Goal: Find specific page/section: Find specific page/section

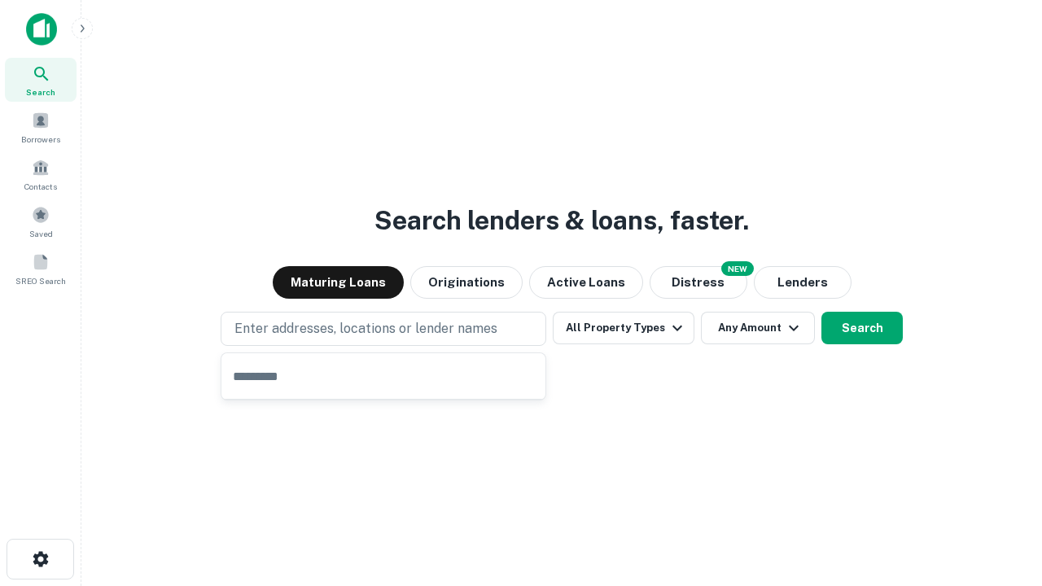
type input "**********"
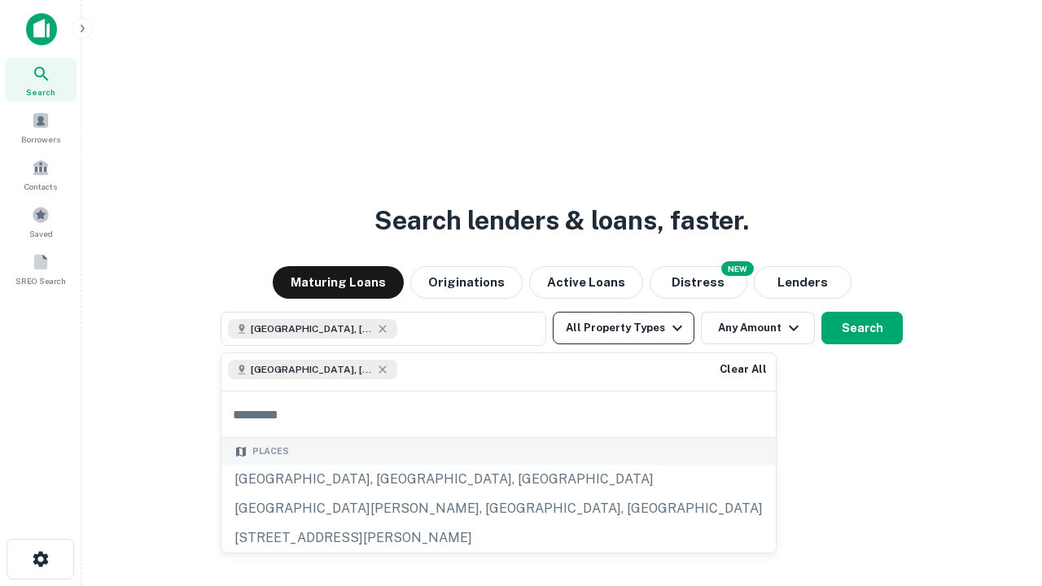
click at [624, 328] on button "All Property Types" at bounding box center [624, 328] width 142 height 33
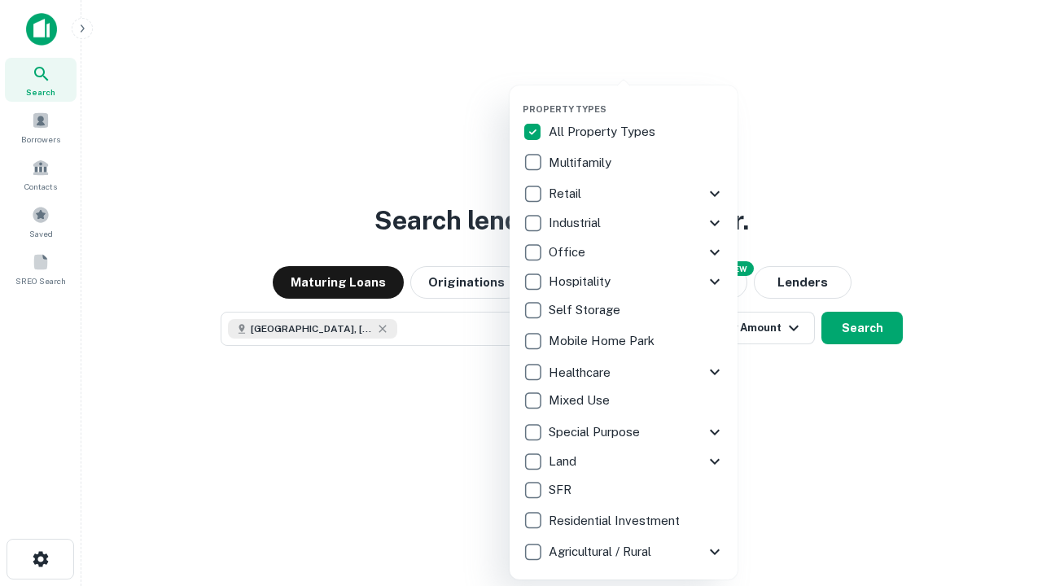
click at [637, 99] on button "button" at bounding box center [637, 99] width 228 height 1
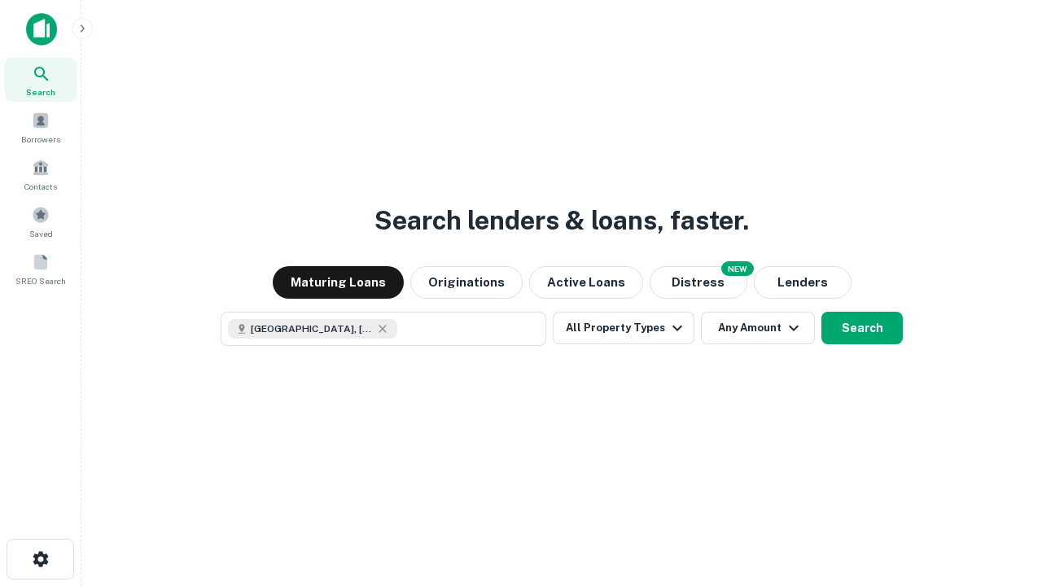
scroll to position [26, 0]
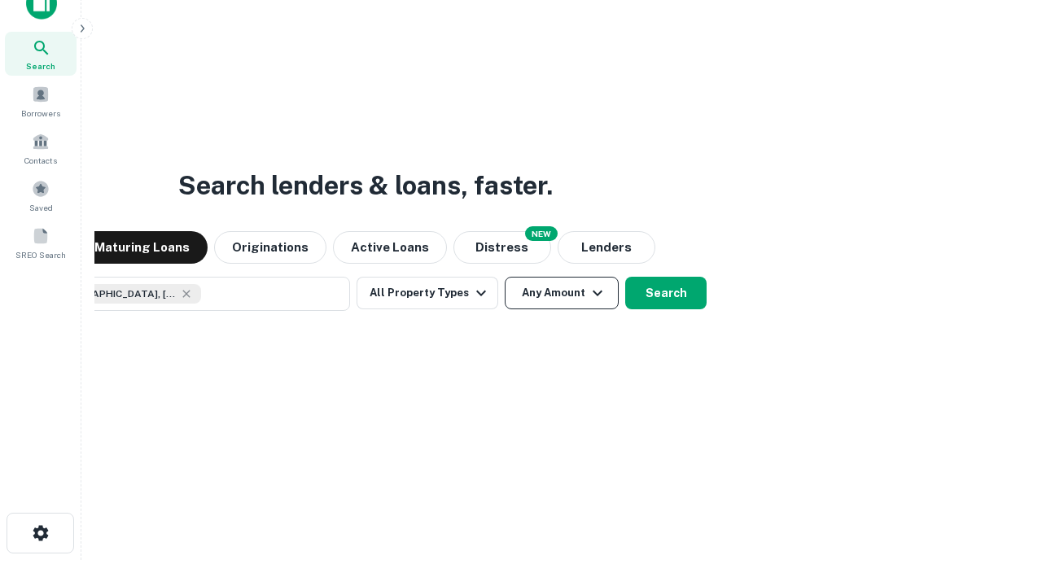
click at [505, 277] on button "Any Amount" at bounding box center [562, 293] width 114 height 33
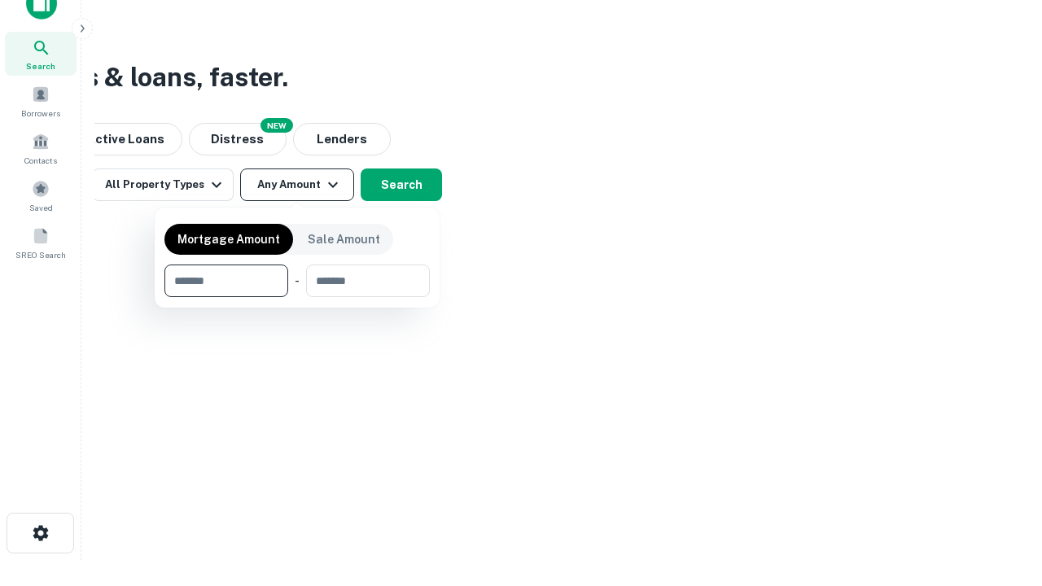
type input "*******"
click at [297, 297] on button "button" at bounding box center [296, 297] width 265 height 1
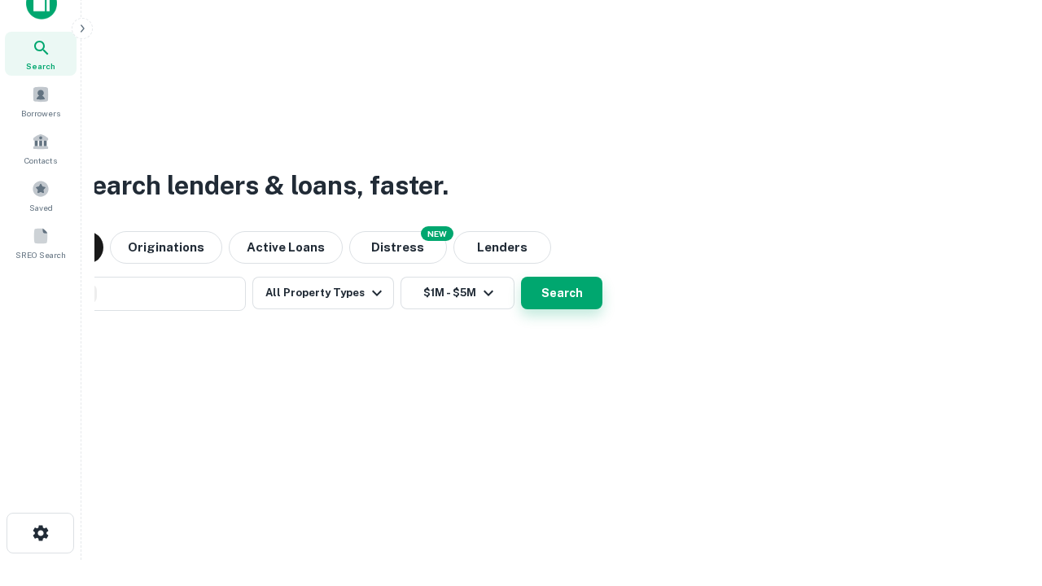
click at [521, 277] on button "Search" at bounding box center [561, 293] width 81 height 33
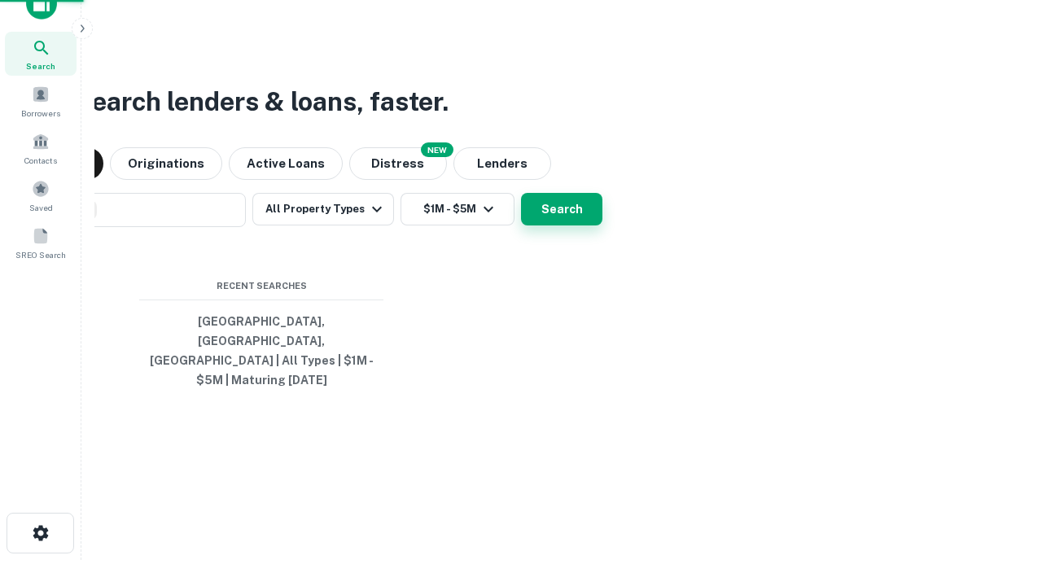
scroll to position [53, 461]
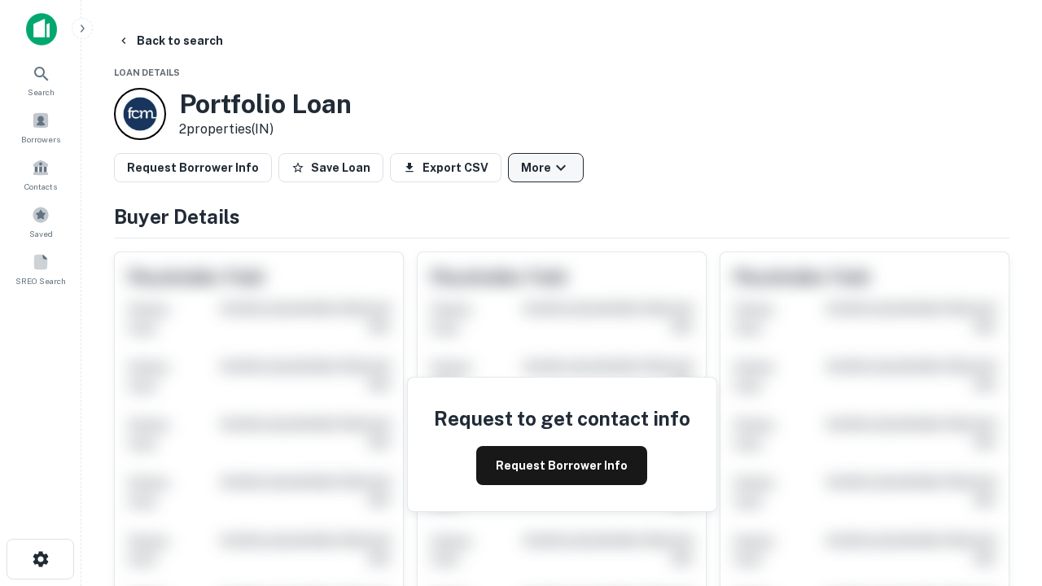
click at [545, 168] on button "More" at bounding box center [546, 167] width 76 height 29
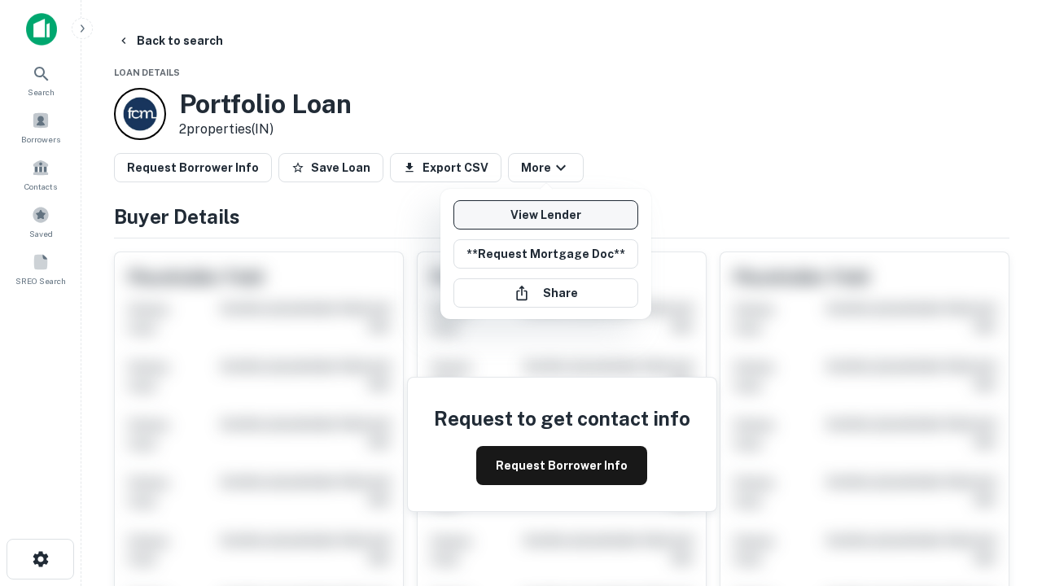
click at [545, 215] on link "View Lender" at bounding box center [545, 214] width 185 height 29
